Goal: Task Accomplishment & Management: Use online tool/utility

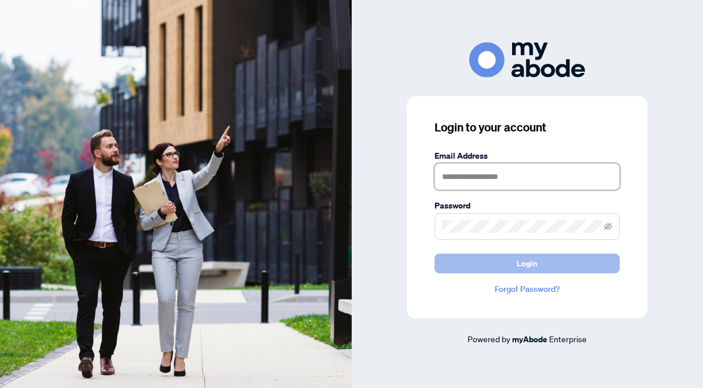
type input "**********"
click at [478, 259] on button "Login" at bounding box center [526, 263] width 185 height 20
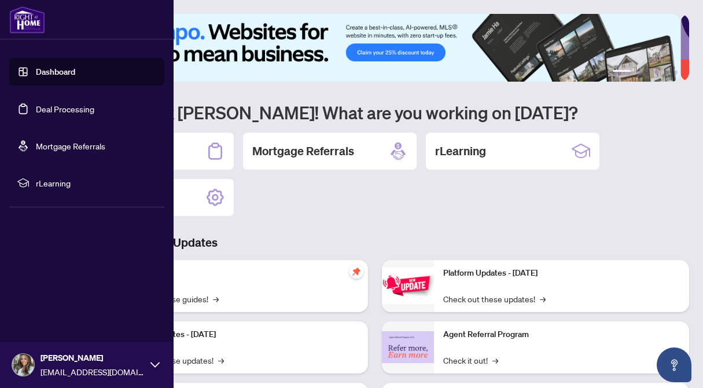
click at [36, 114] on link "Deal Processing" at bounding box center [65, 109] width 58 height 10
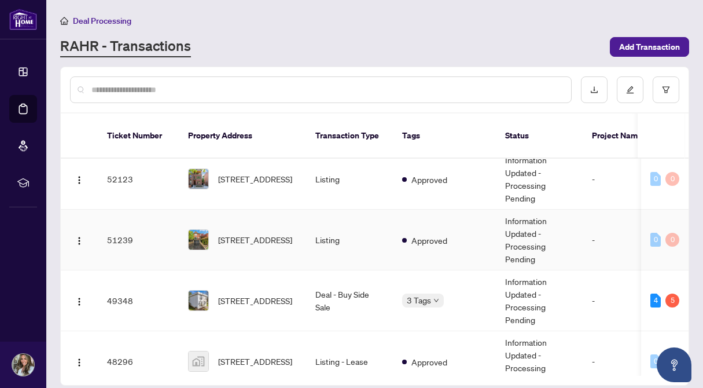
scroll to position [382, 0]
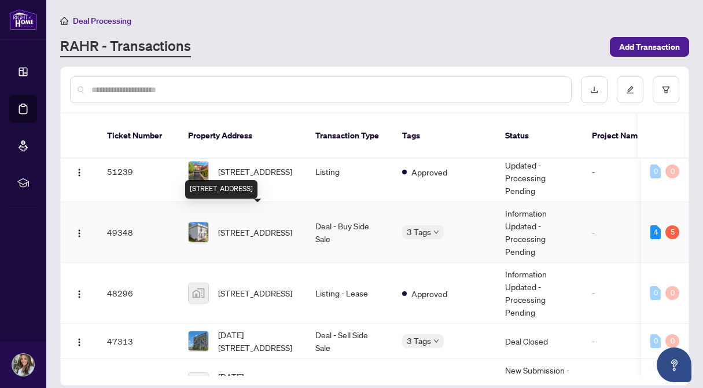
click at [285, 226] on span "[STREET_ADDRESS]" at bounding box center [255, 232] width 74 height 13
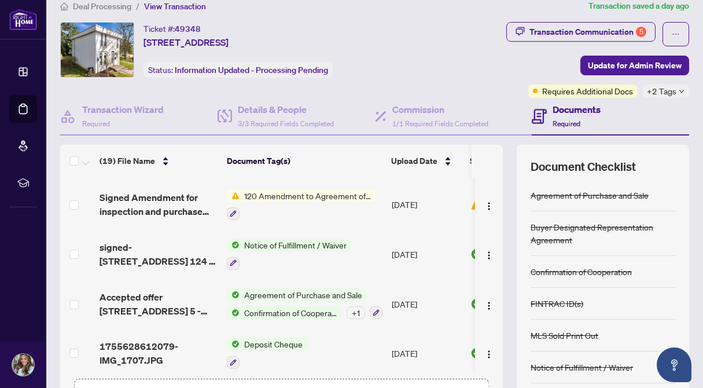
scroll to position [72, 0]
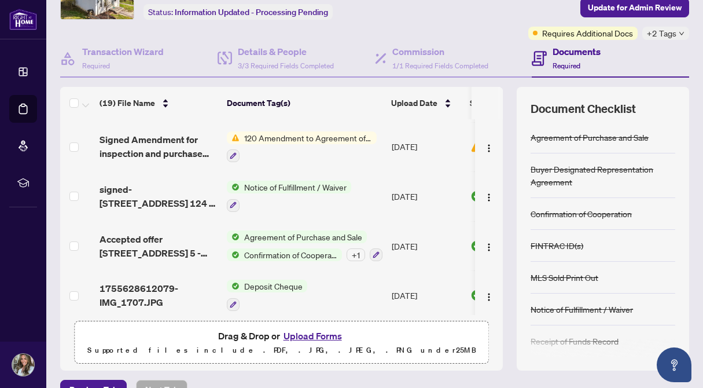
click at [359, 248] on div "+ 1" at bounding box center [356, 254] width 19 height 13
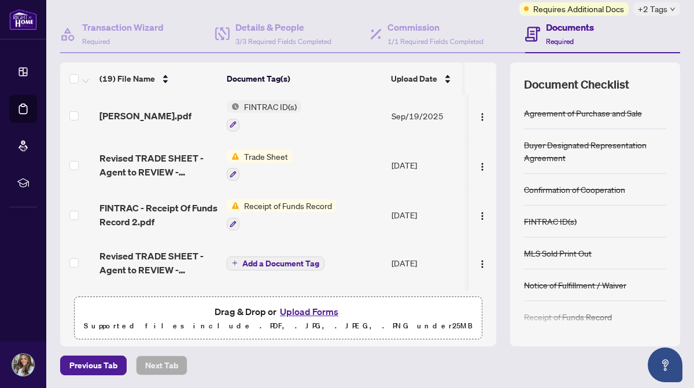
scroll to position [52, 0]
